Goal: Task Accomplishment & Management: Complete application form

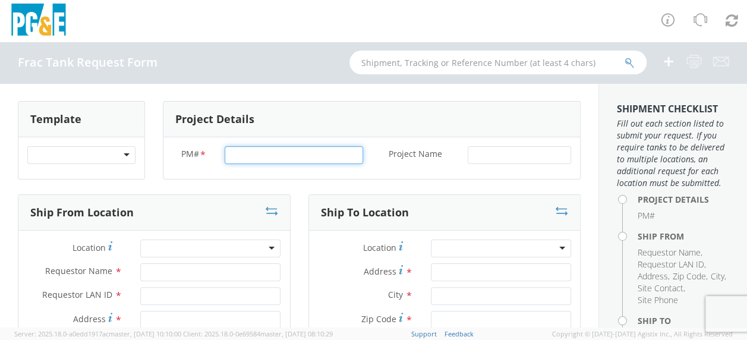
click at [240, 158] on input "PM# *" at bounding box center [294, 155] width 138 height 18
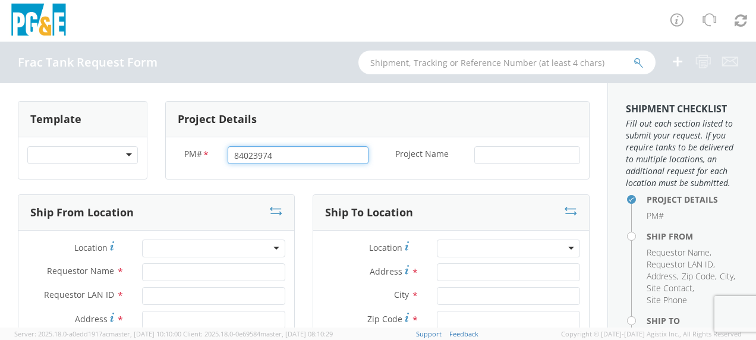
type input "84023974"
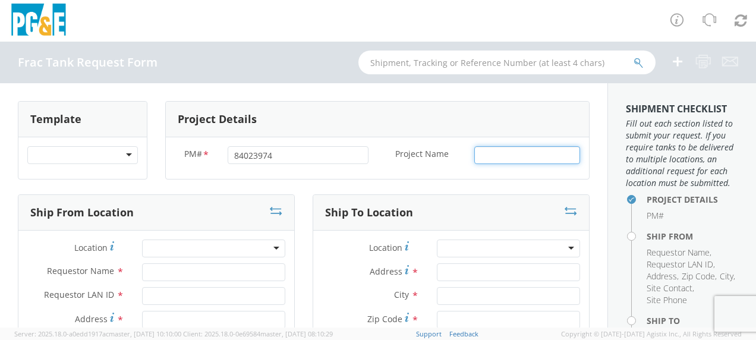
drag, startPoint x: 478, startPoint y: 153, endPoint x: 496, endPoint y: 150, distance: 18.1
click at [479, 152] on input "Project Name *" at bounding box center [527, 155] width 106 height 18
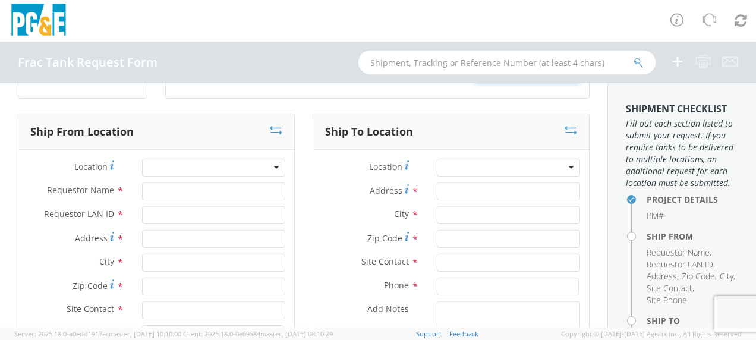
scroll to position [119, 0]
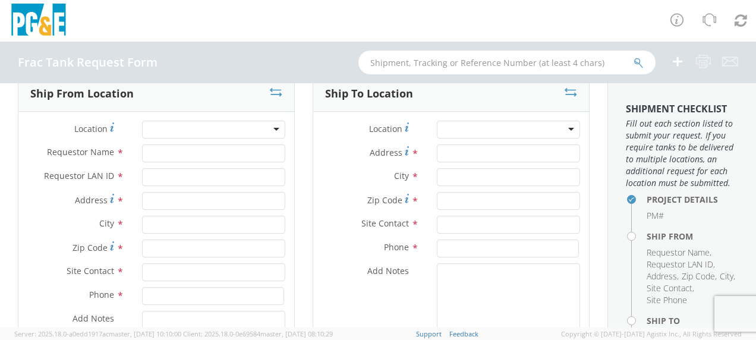
type input "Shasta"
drag, startPoint x: 150, startPoint y: 149, endPoint x: 160, endPoint y: 147, distance: 10.4
click at [151, 148] on input "Requestor Name *" at bounding box center [213, 153] width 143 height 18
type input "[PERSON_NAME]"
click at [156, 175] on input "Requestor LAN ID *" at bounding box center [213, 177] width 143 height 18
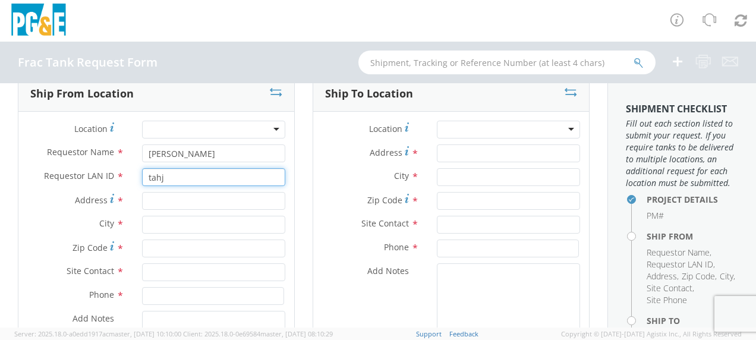
type input "tahj"
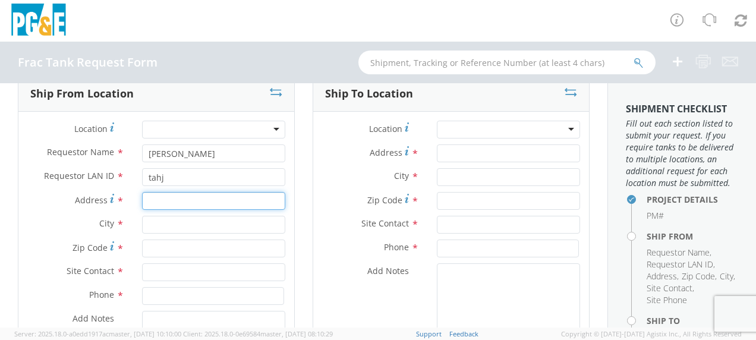
drag, startPoint x: 162, startPoint y: 197, endPoint x: 317, endPoint y: 194, distance: 155.8
click at [162, 197] on input "Address *" at bounding box center [213, 201] width 143 height 18
type input "[STREET_ADDRESS][PERSON_NAME]"
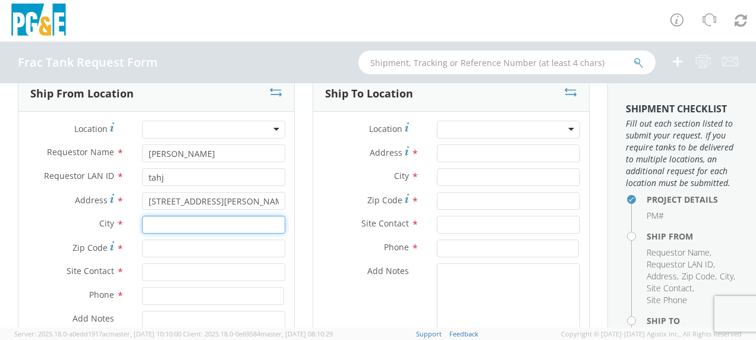
click at [155, 227] on input "text" at bounding box center [213, 225] width 143 height 18
type input "Gustine"
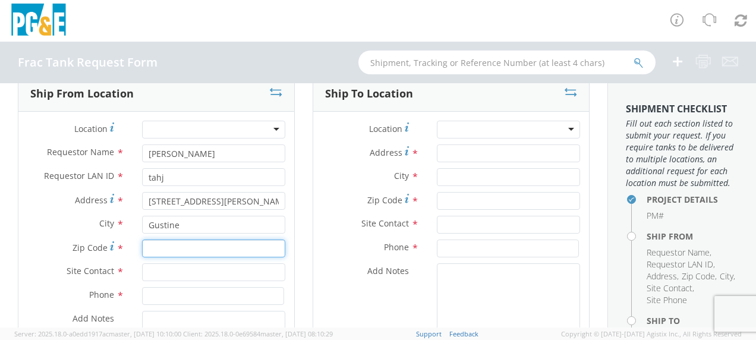
click at [155, 241] on input "Zip Code *" at bounding box center [213, 249] width 143 height 18
type input "95332"
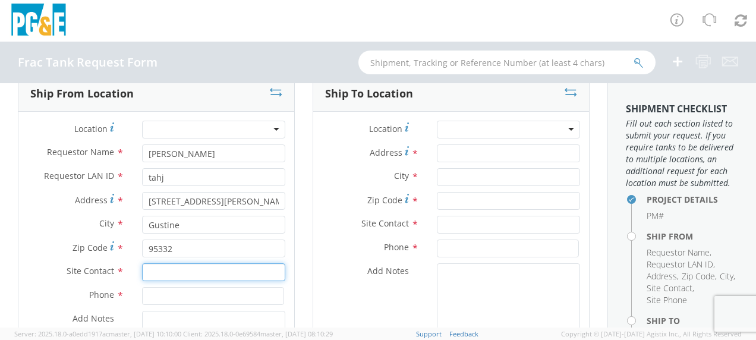
click at [150, 271] on input "text" at bounding box center [213, 272] width 143 height 18
type input "[PERSON_NAME]"
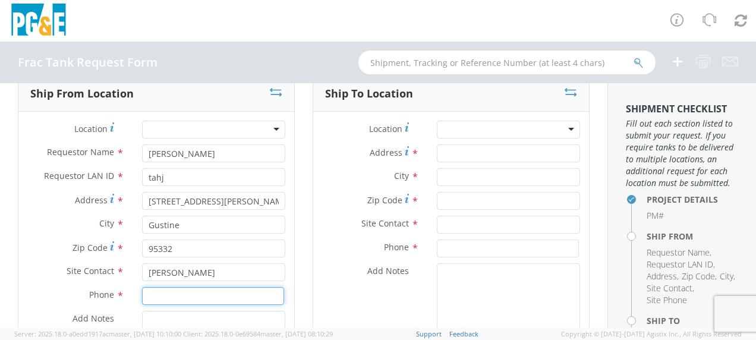
click at [158, 296] on input at bounding box center [213, 296] width 142 height 18
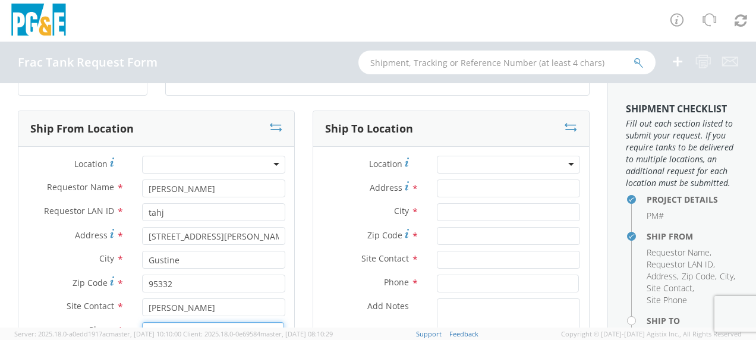
scroll to position [59, 0]
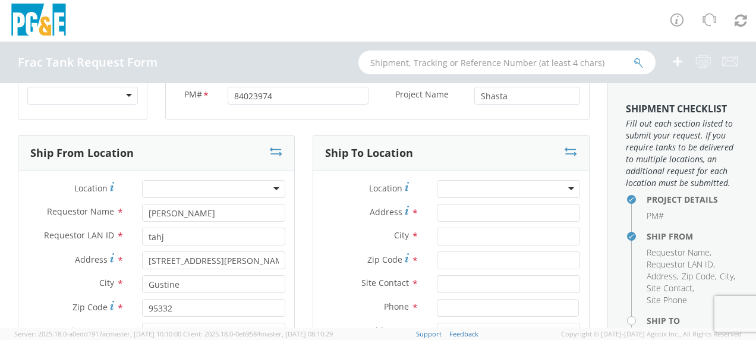
type input "[PHONE_NUMBER]"
click at [466, 210] on input "Address *" at bounding box center [508, 213] width 143 height 18
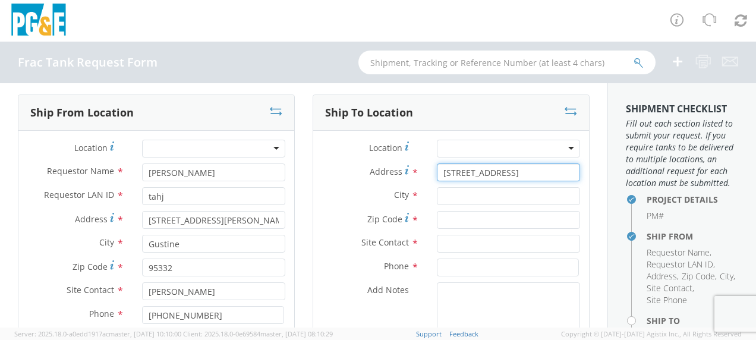
scroll to position [119, 0]
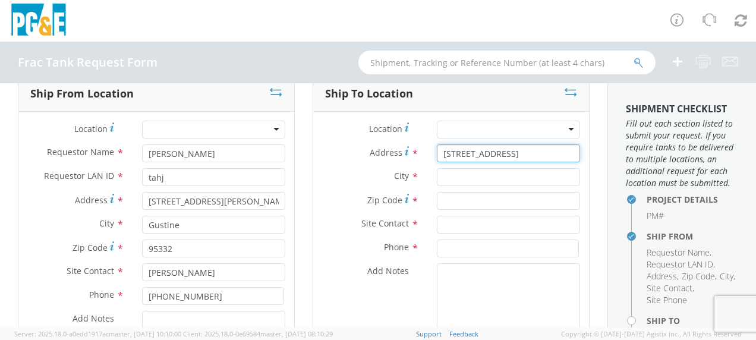
type input "[STREET_ADDRESS]"
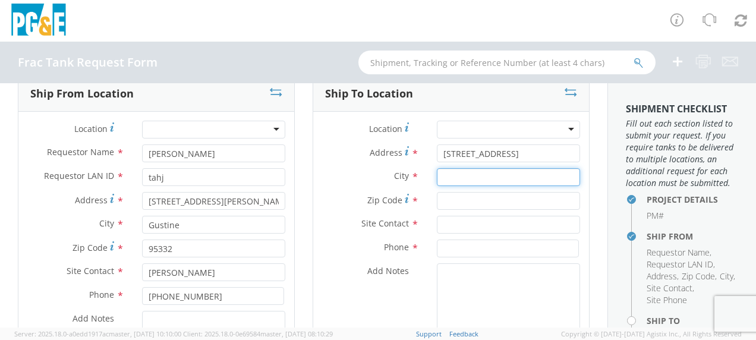
click at [459, 174] on input "text" at bounding box center [508, 177] width 143 height 18
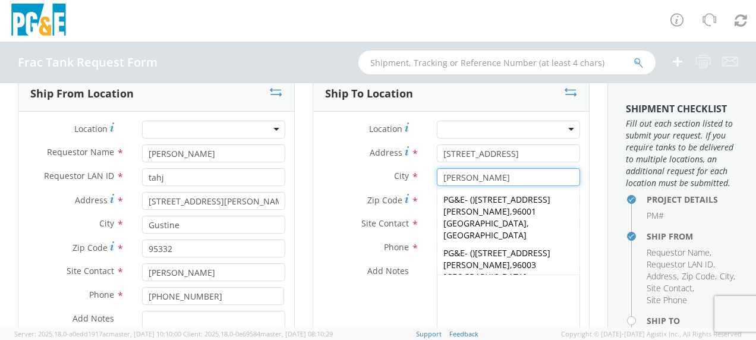
type input "[PERSON_NAME]"
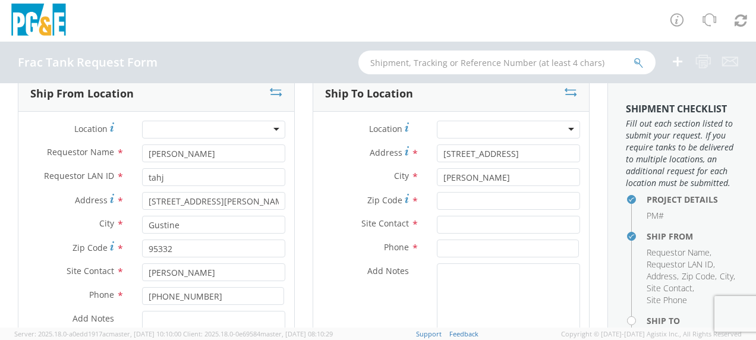
click at [386, 197] on span "Zip Code" at bounding box center [384, 199] width 35 height 11
click at [437, 197] on input "Zip Code *" at bounding box center [508, 201] width 143 height 18
type input "96001"
drag, startPoint x: 453, startPoint y: 218, endPoint x: 493, endPoint y: 222, distance: 40.6
click at [455, 218] on input "text" at bounding box center [508, 225] width 143 height 18
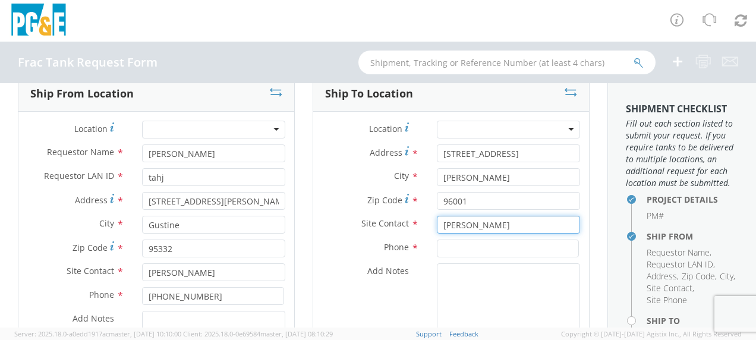
type input "[PERSON_NAME]"
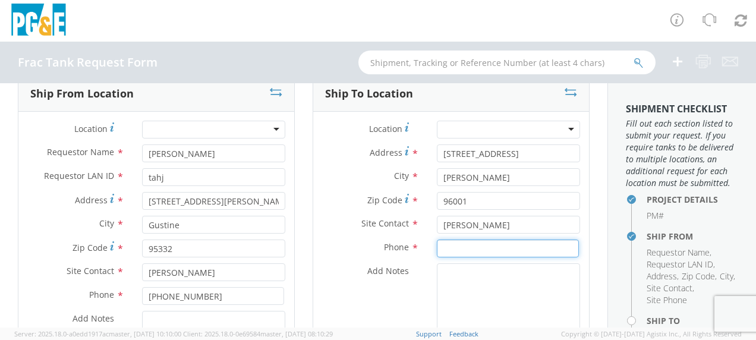
click at [449, 244] on input at bounding box center [508, 249] width 142 height 18
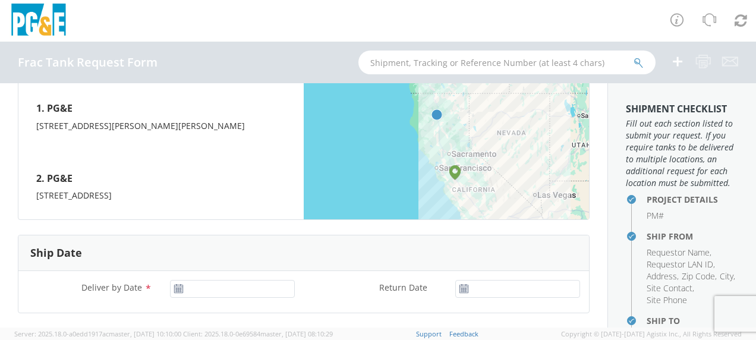
scroll to position [535, 0]
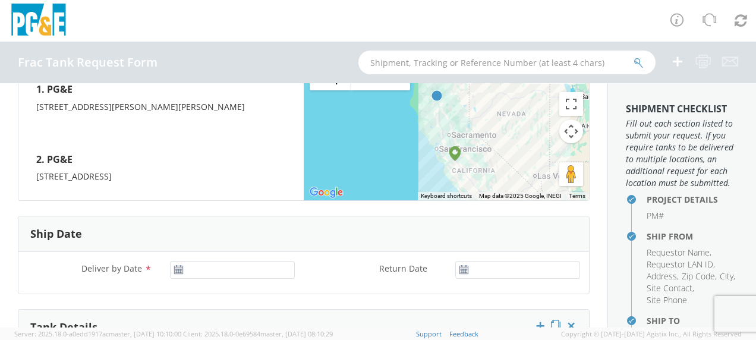
type input "[PHONE_NUMBER]"
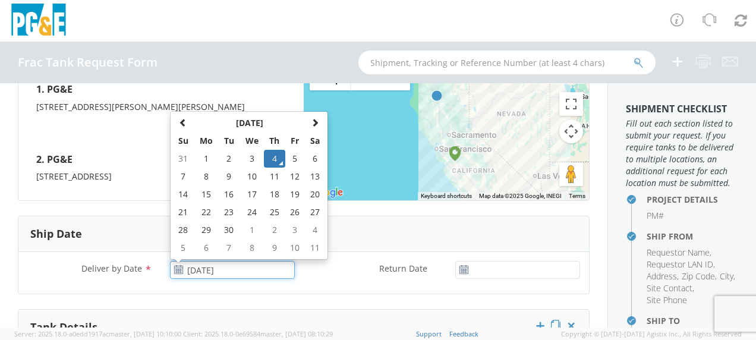
click at [215, 268] on input "[DATE]" at bounding box center [232, 270] width 125 height 18
click at [207, 190] on td "15" at bounding box center [206, 194] width 25 height 18
type input "[DATE]"
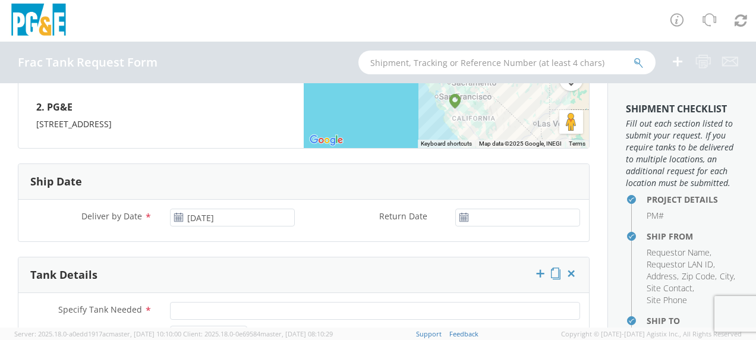
scroll to position [654, 0]
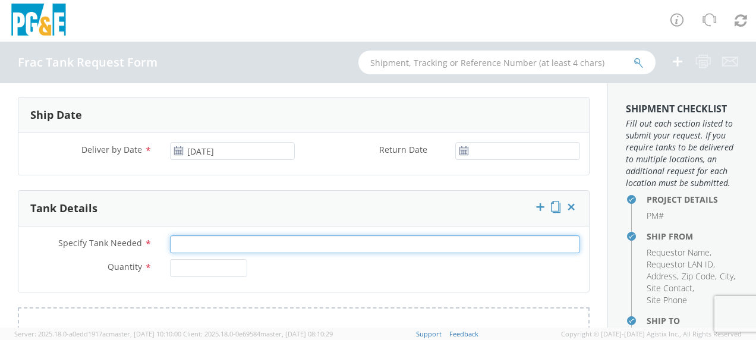
click at [194, 241] on input "Specify Tank Needed *" at bounding box center [375, 244] width 410 height 18
type input "10K Single Wall"
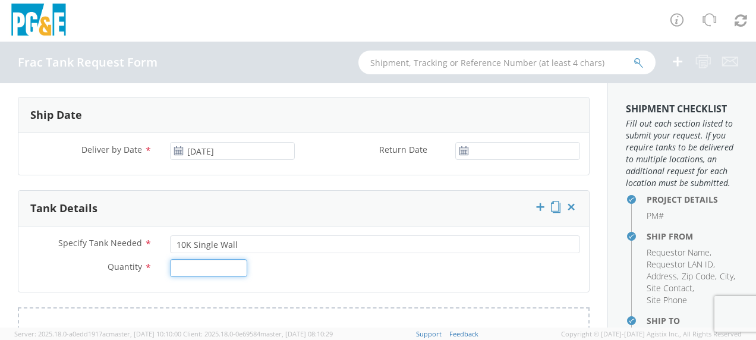
click at [193, 266] on input "Quantity *" at bounding box center [208, 268] width 77 height 18
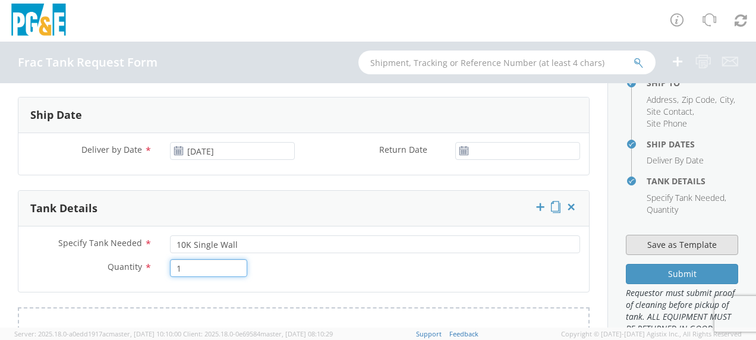
scroll to position [297, 0]
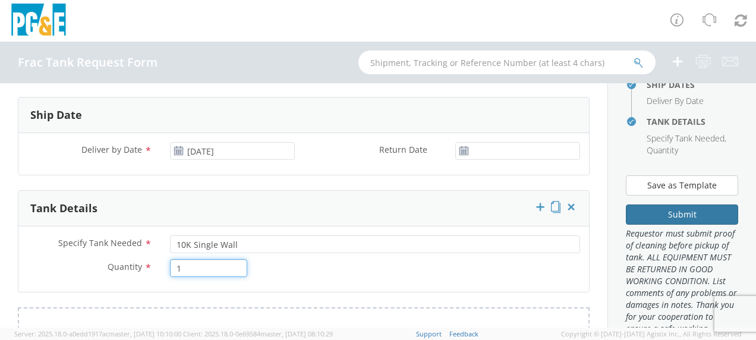
type input "1"
click at [661, 225] on button "Submit" at bounding box center [682, 214] width 112 height 20
